Goal: Task Accomplishment & Management: Use online tool/utility

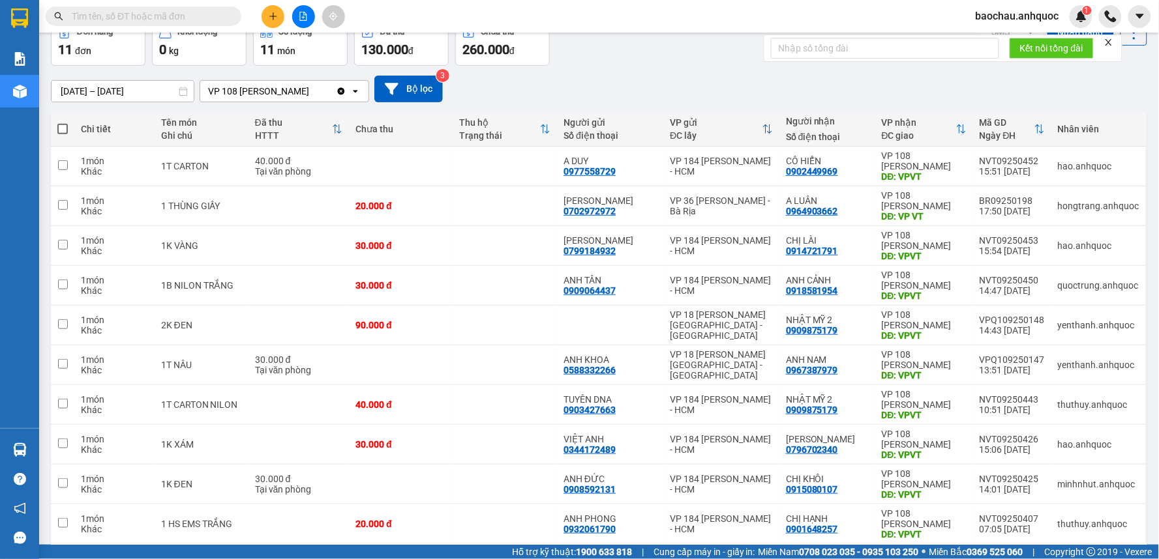
scroll to position [125, 0]
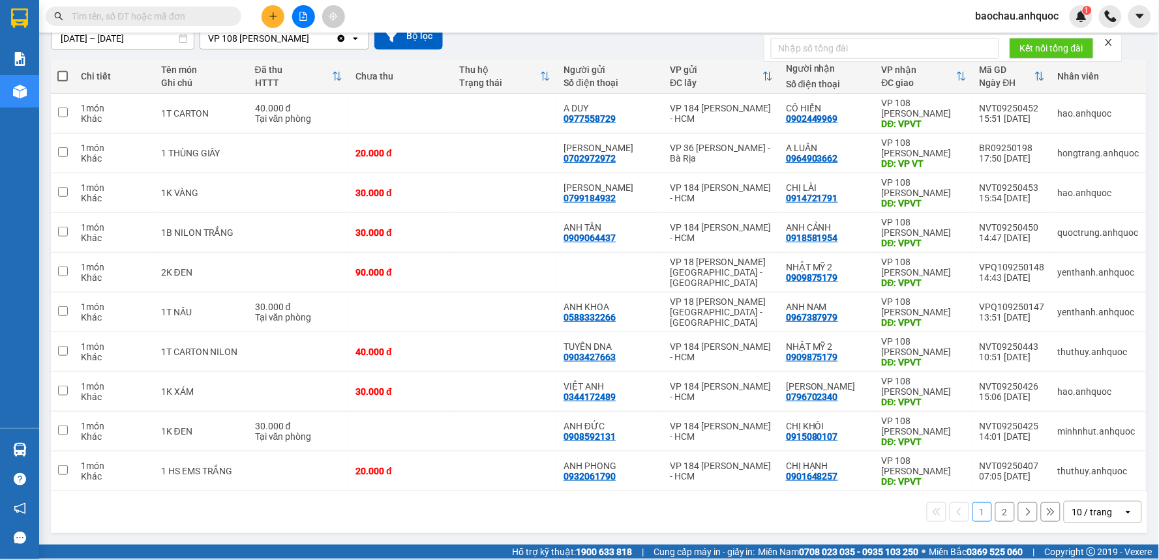
click at [999, 520] on button "2" at bounding box center [1005, 513] width 20 height 20
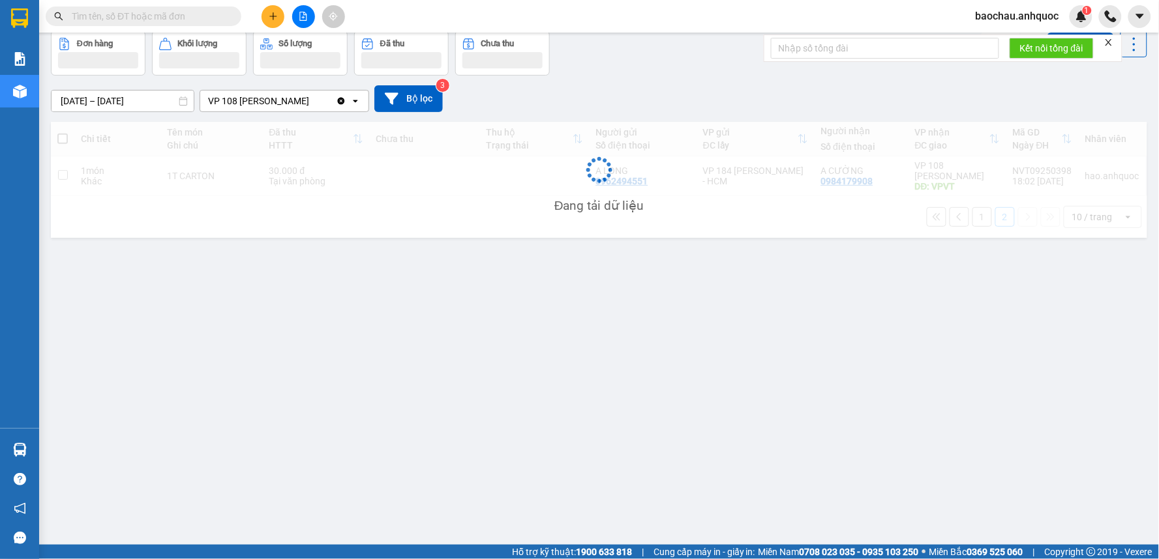
scroll to position [60, 0]
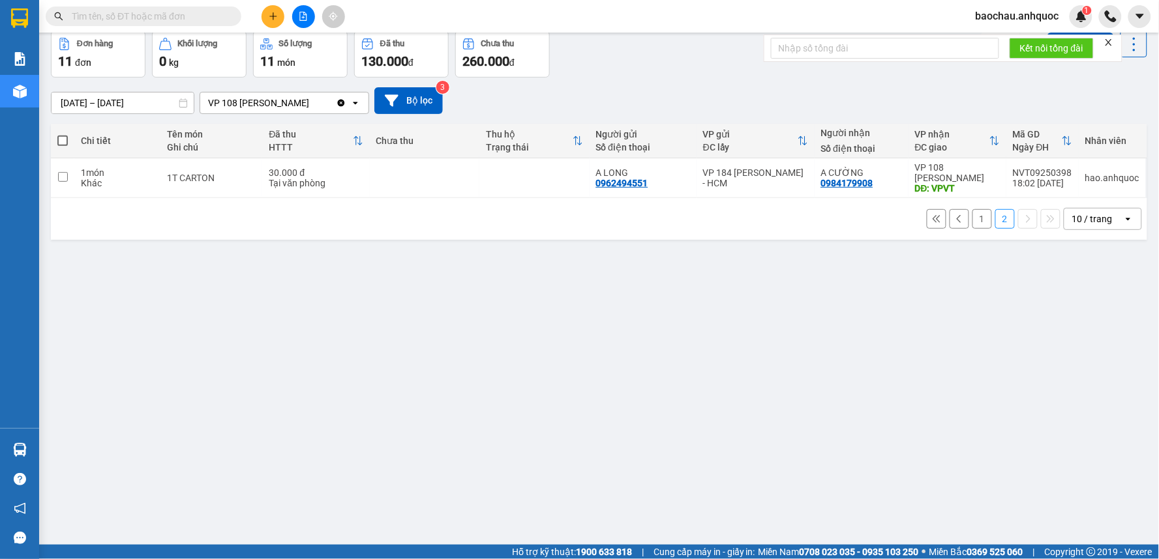
click at [972, 211] on button "1" at bounding box center [982, 219] width 20 height 20
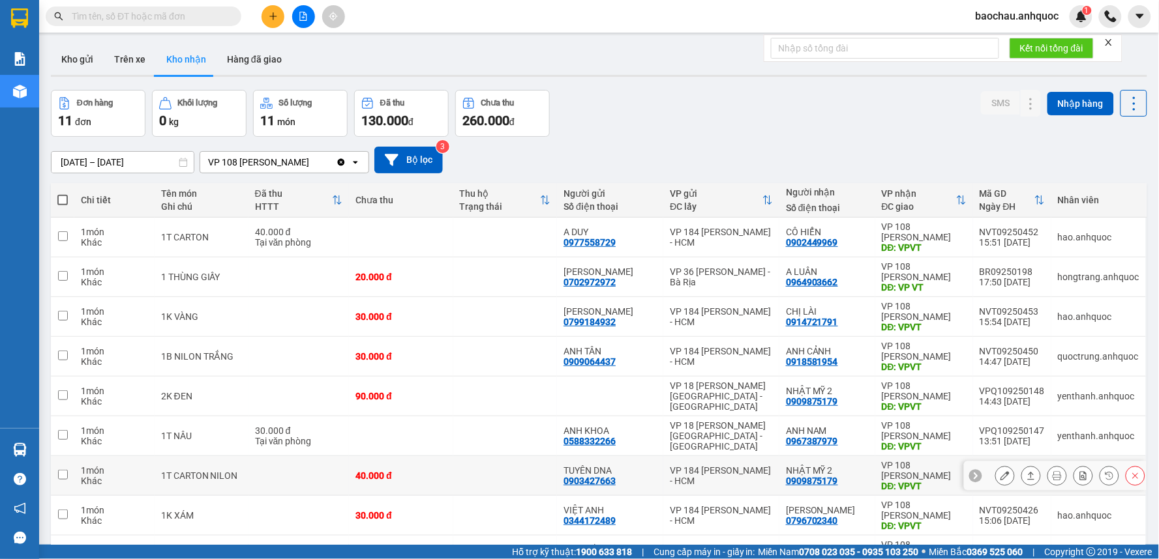
scroll to position [0, 0]
click at [177, 20] on input "text" at bounding box center [149, 16] width 154 height 14
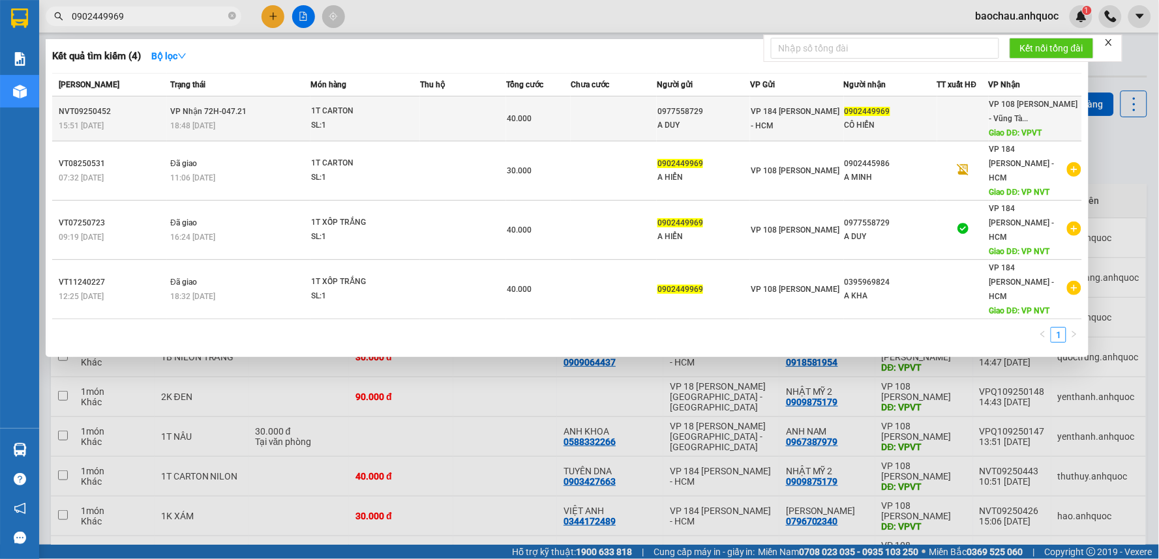
type input "0902449969"
click at [639, 106] on td at bounding box center [613, 118] width 86 height 45
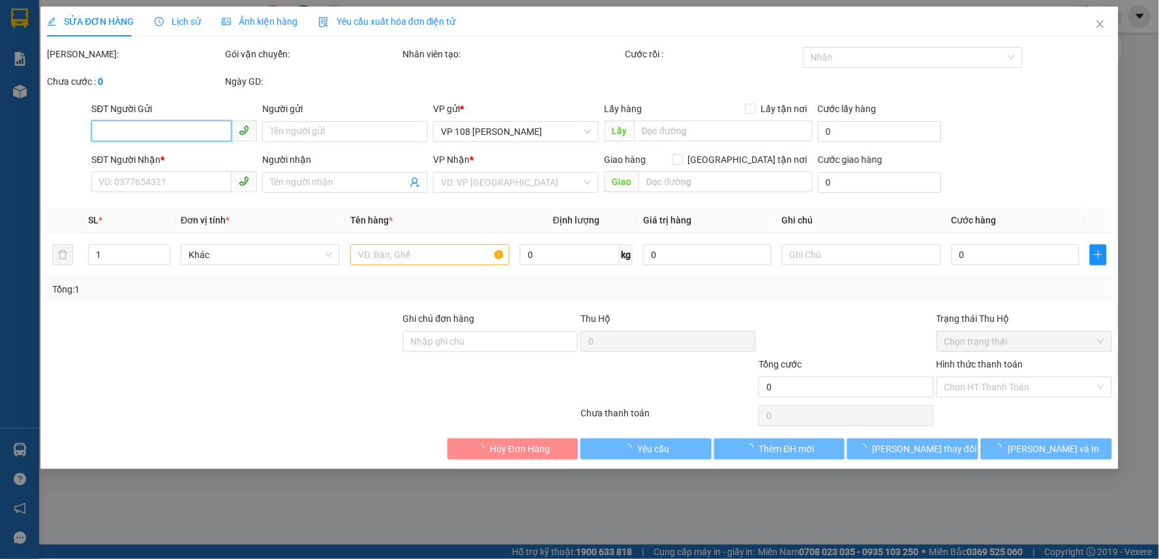
type input "0977558729"
type input "A DUY"
type input "0902449969"
type input "CÔ HIỂN"
type input "VPVT"
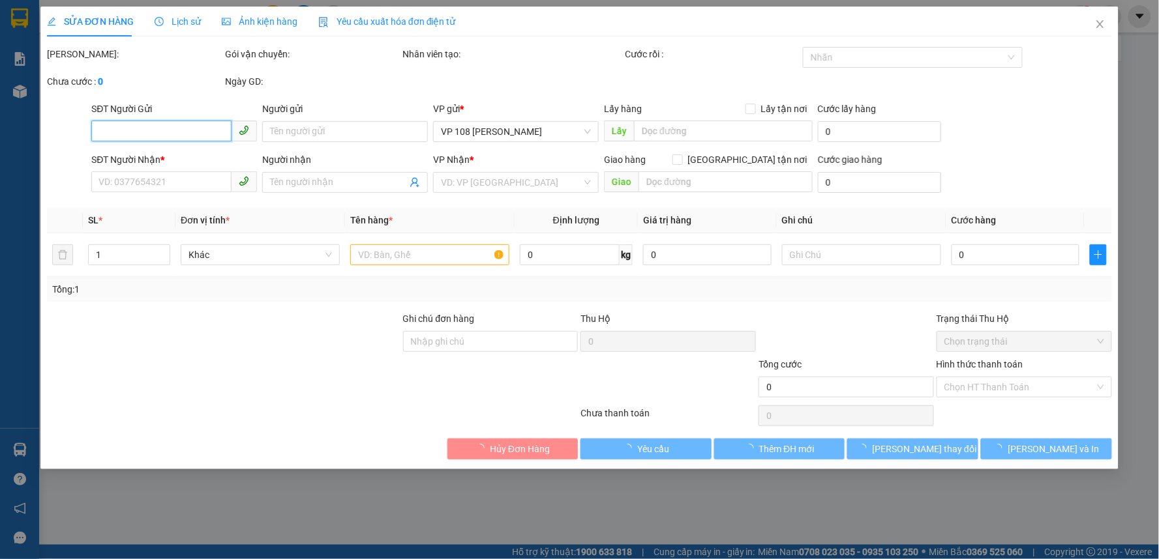
type input "TM 14/9 VP184 HẢO"
type input "40.000"
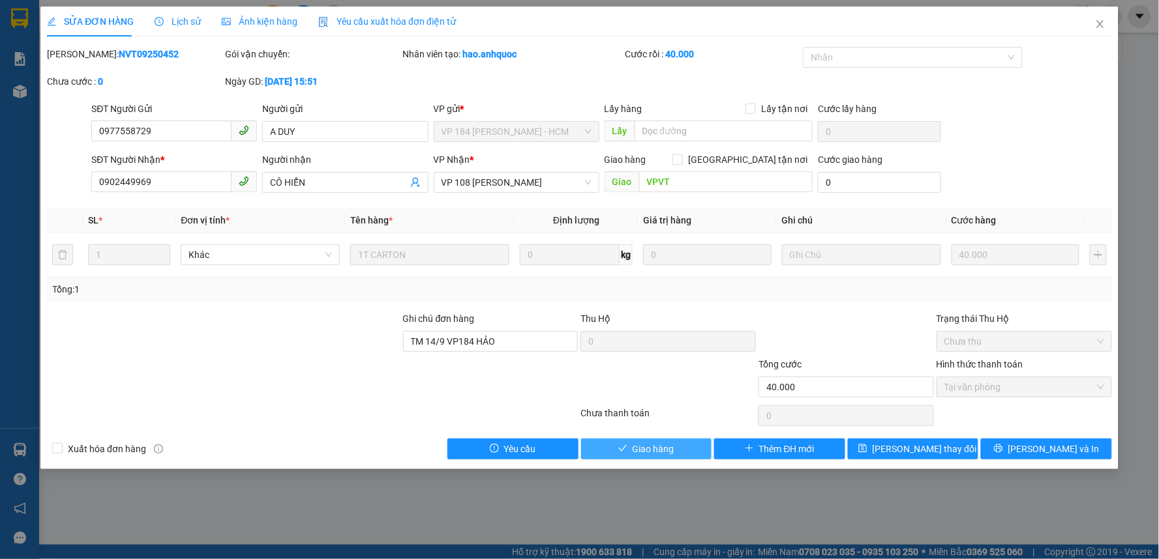
click at [616, 451] on button "Giao hàng" at bounding box center [646, 449] width 131 height 21
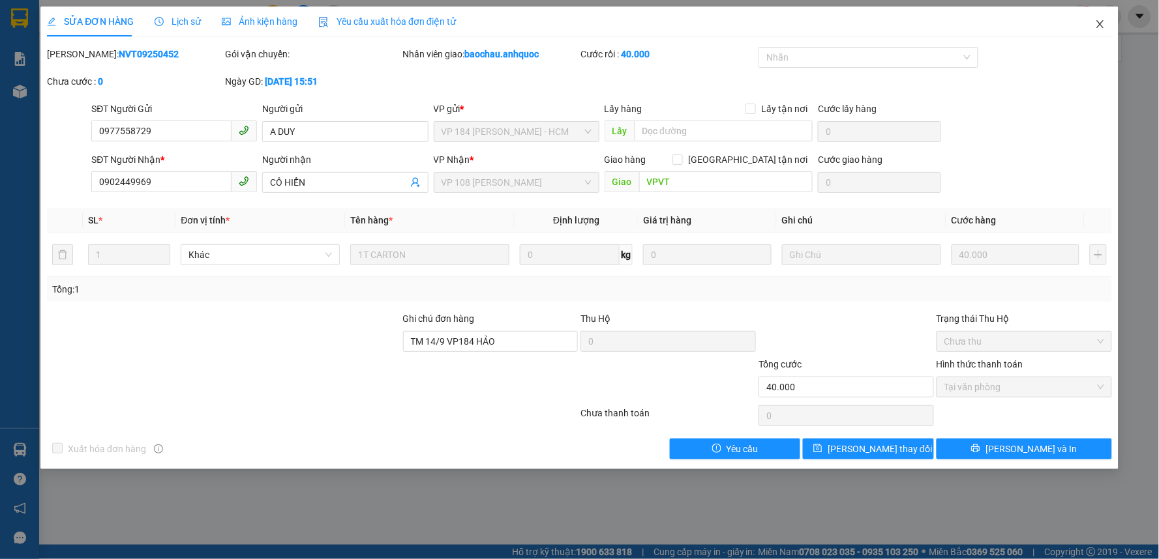
click at [1106, 22] on span "Close" at bounding box center [1100, 25] width 37 height 37
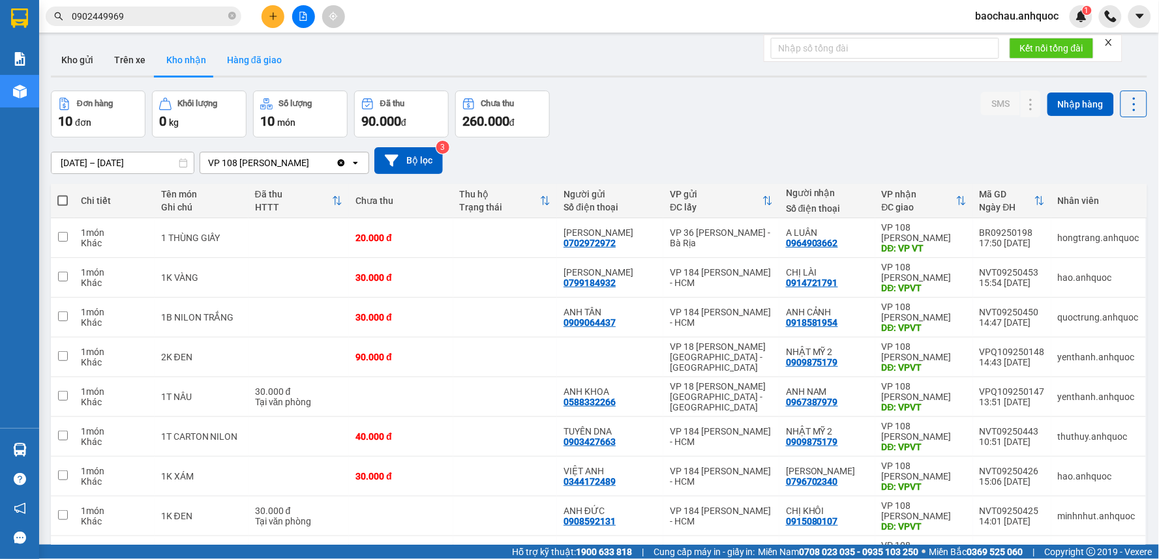
click at [248, 63] on button "Hàng đã giao" at bounding box center [254, 59] width 76 height 31
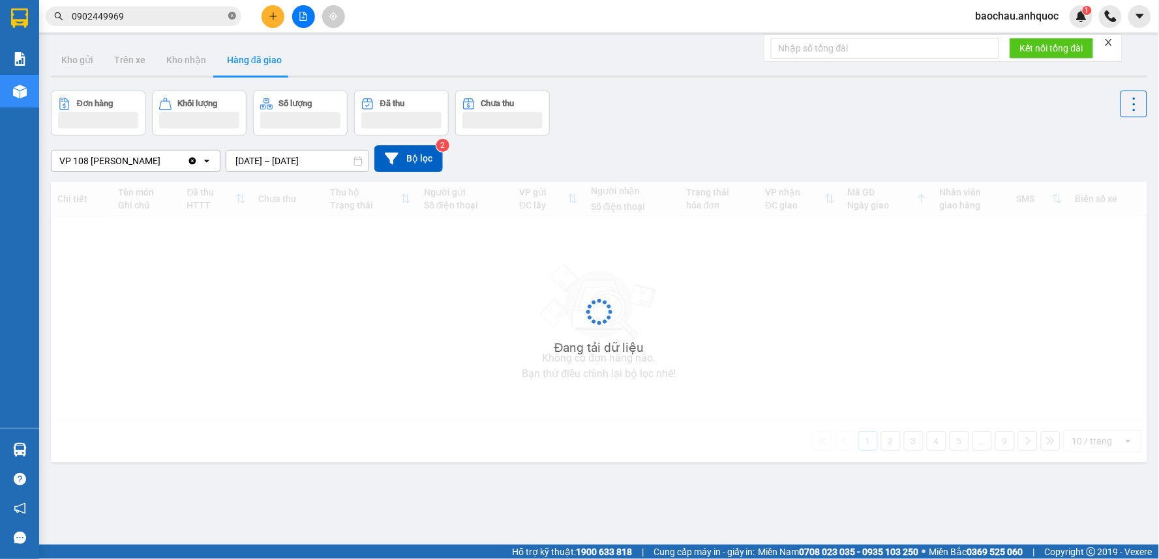
click at [229, 10] on span at bounding box center [232, 16] width 8 height 12
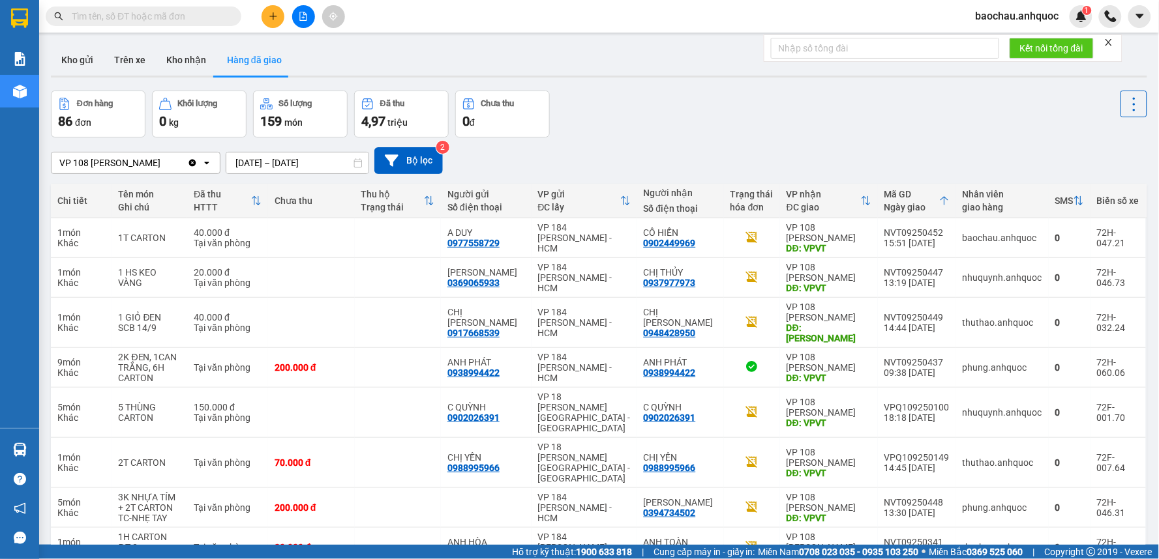
click at [185, 29] on div "Kết quả tìm kiếm ( 4 ) Bộ lọc Mã ĐH Trạng thái Món hàng Thu hộ Tổng cước Chưa c…" at bounding box center [579, 16] width 1159 height 33
click at [206, 76] on div at bounding box center [599, 77] width 1096 height 2
click at [209, 61] on button "Kho nhận" at bounding box center [186, 59] width 61 height 31
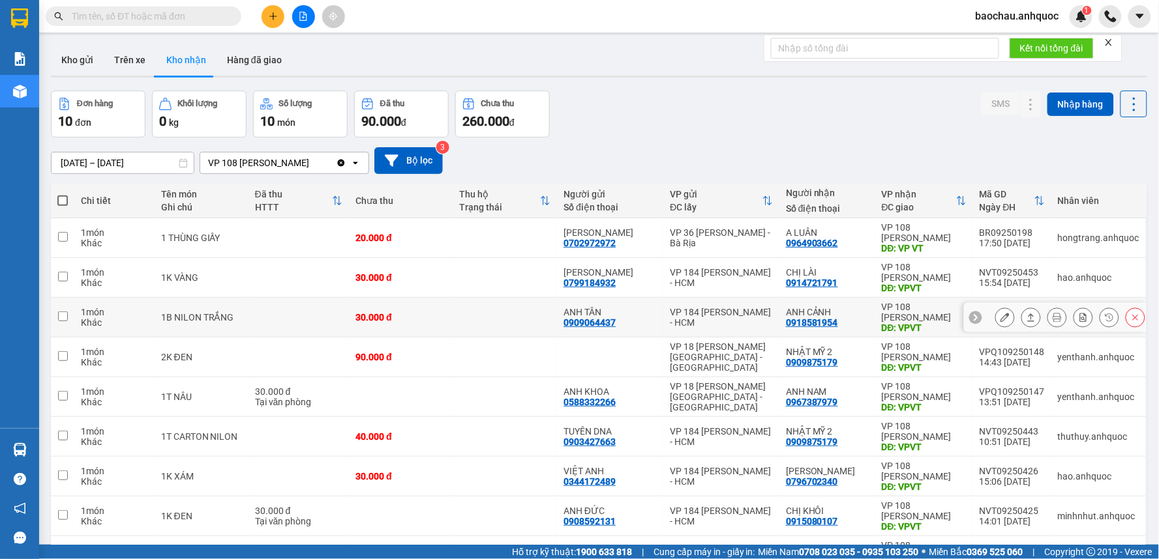
scroll to position [125, 0]
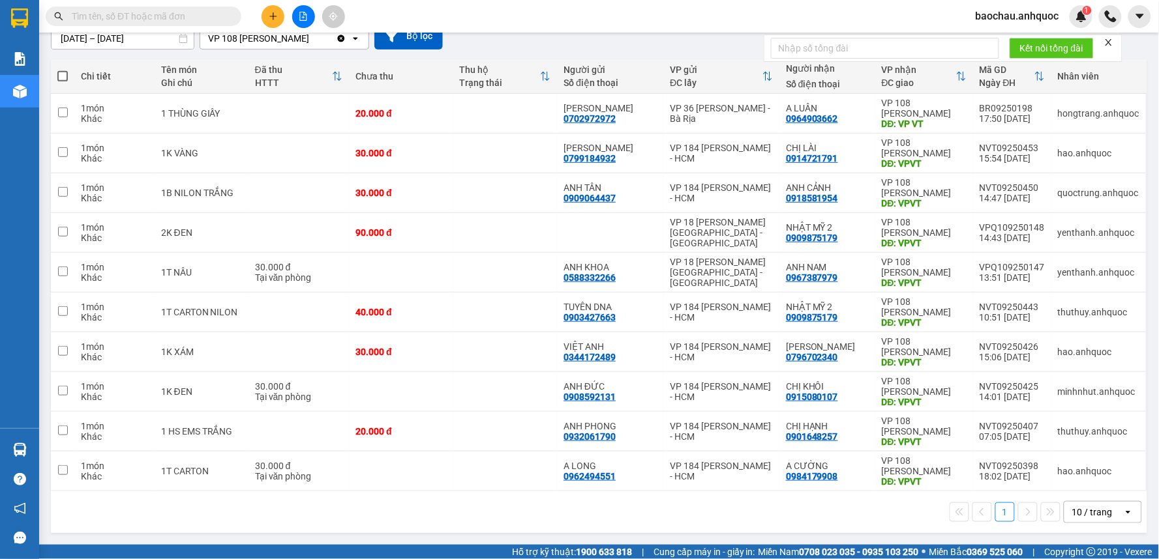
click at [147, 18] on input "text" at bounding box center [149, 16] width 154 height 14
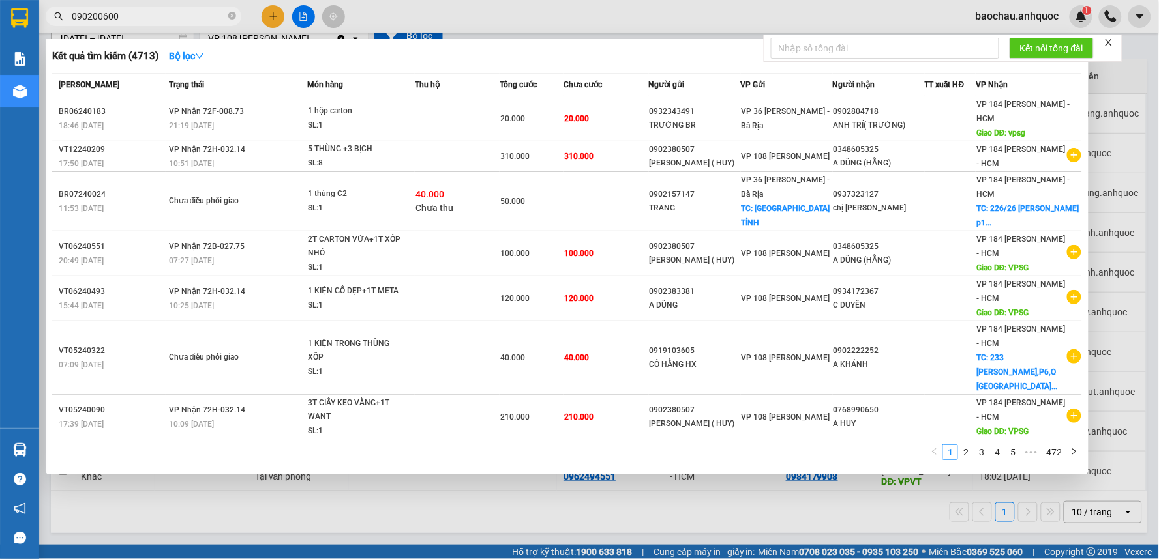
type input "0902006009"
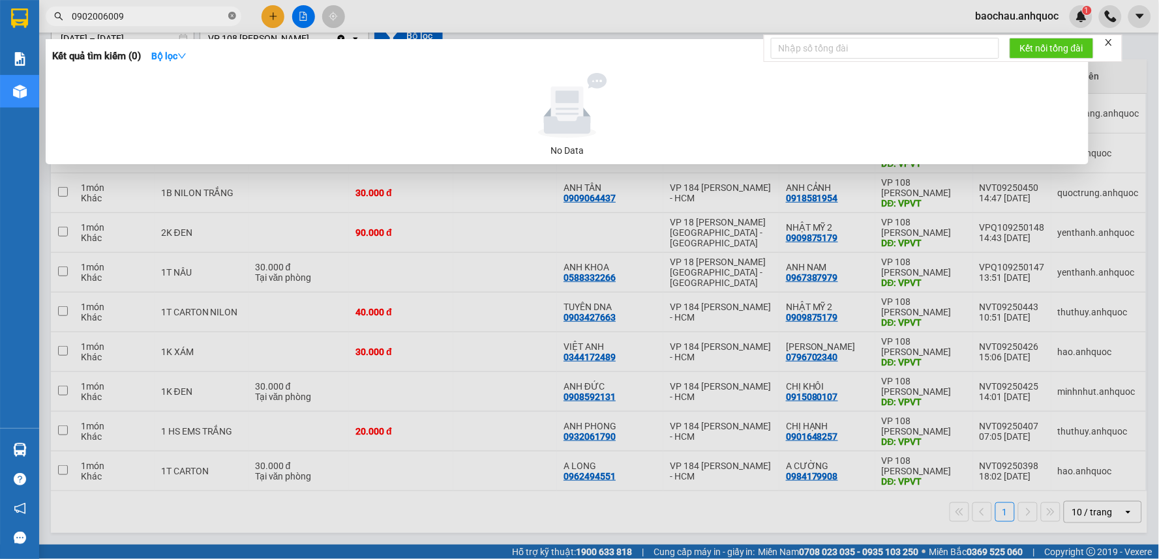
click at [232, 18] on icon "close-circle" at bounding box center [232, 16] width 8 height 8
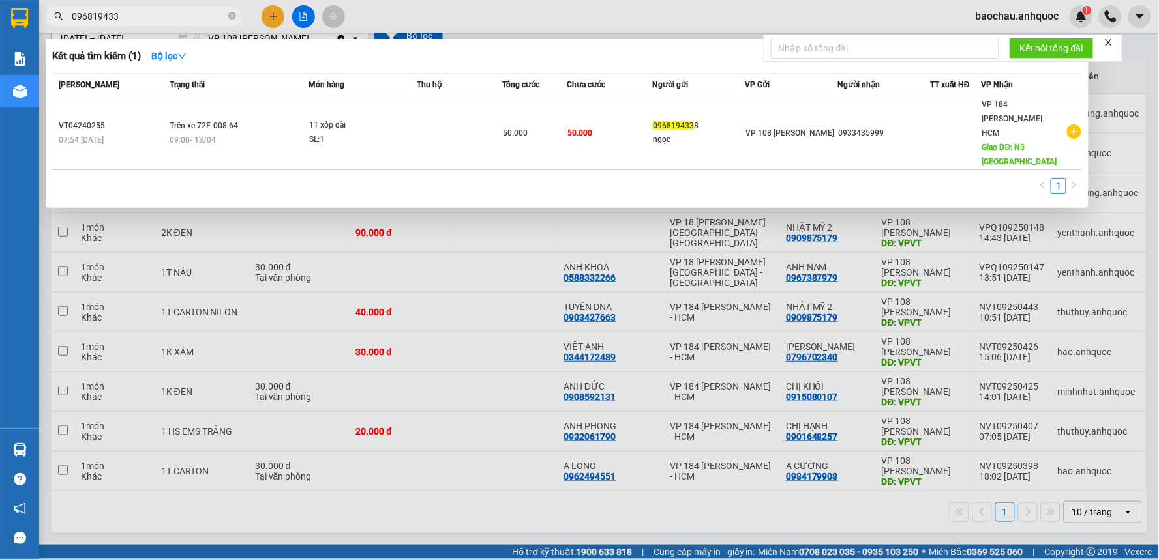
type input "0968194338"
click at [235, 15] on icon "close-circle" at bounding box center [232, 16] width 8 height 8
